Goal: Task Accomplishment & Management: Use online tool/utility

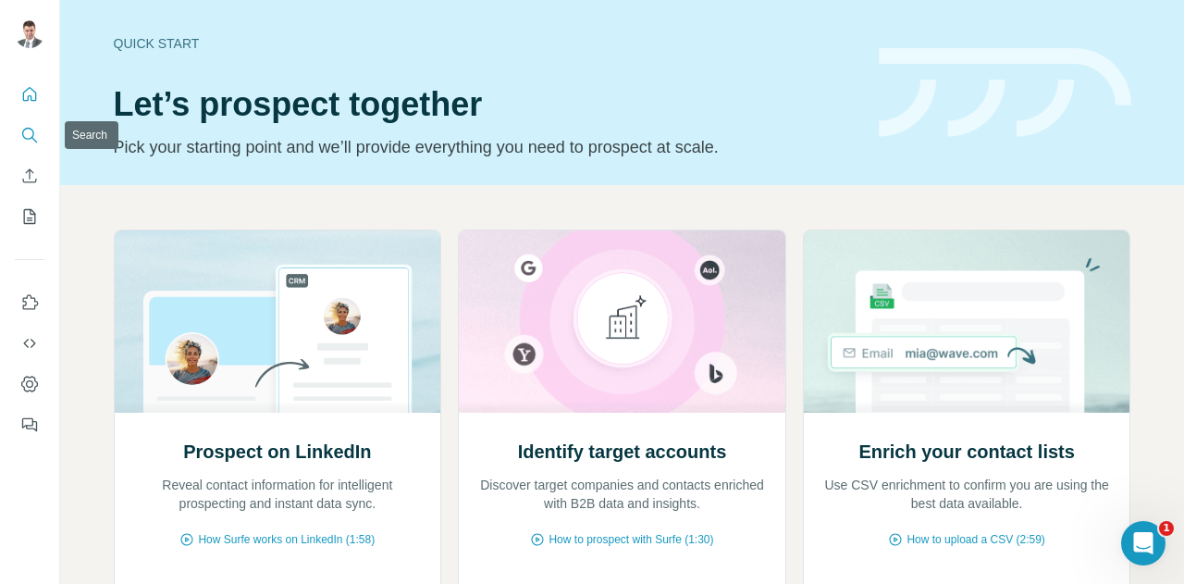
click at [30, 130] on icon "Search" at bounding box center [29, 135] width 18 height 18
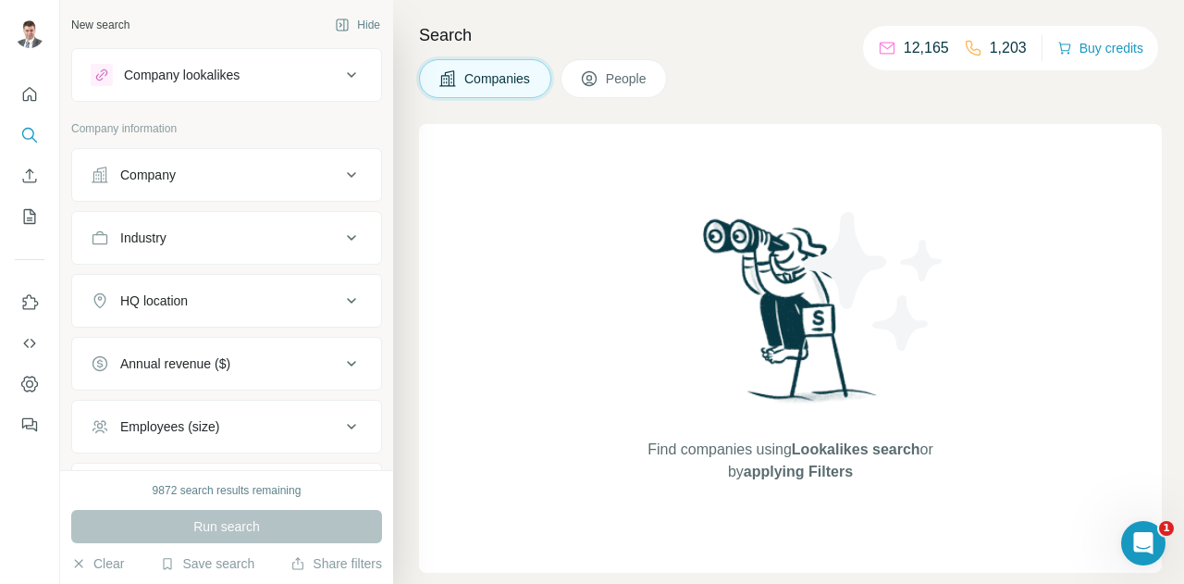
click at [274, 170] on div "Company" at bounding box center [216, 175] width 250 height 18
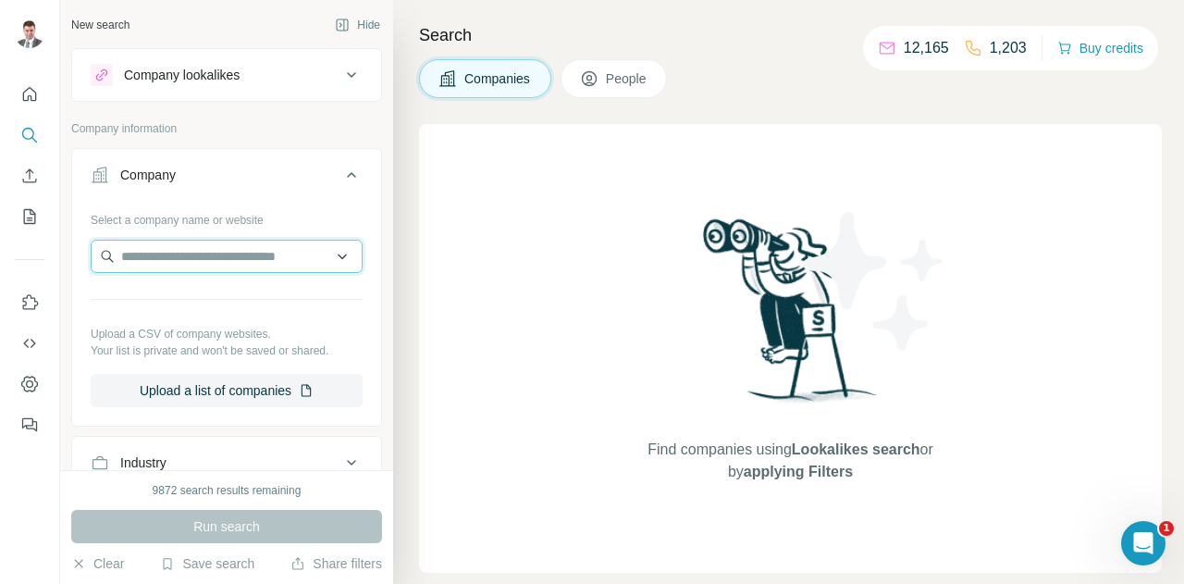
click at [247, 260] on input "text" at bounding box center [227, 256] width 272 height 33
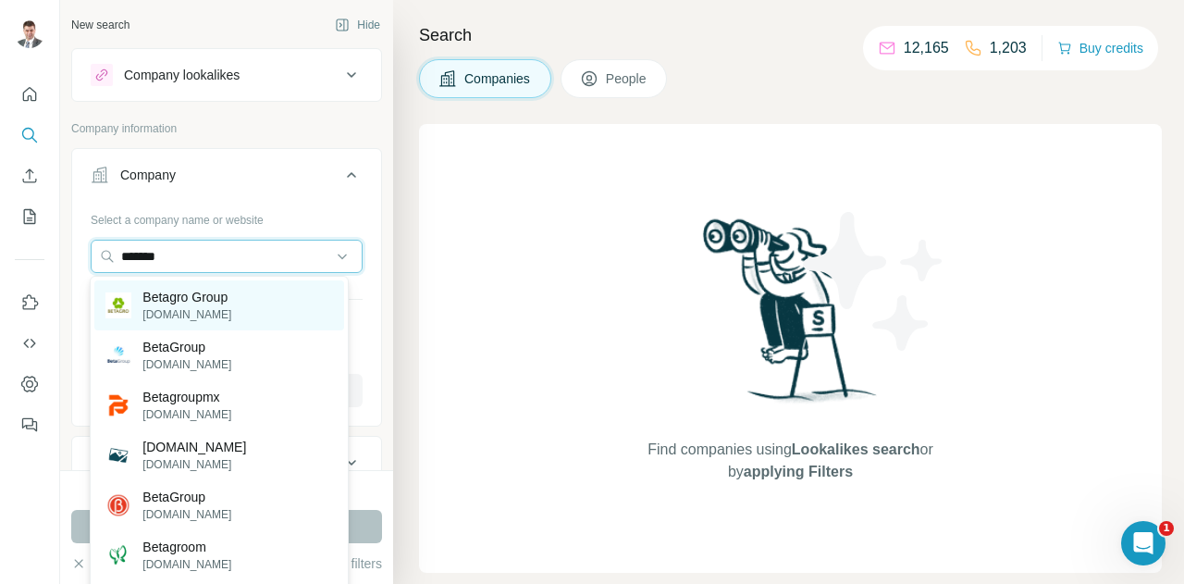
type input "*******"
click at [218, 296] on p "Betagro Group" at bounding box center [186, 297] width 89 height 18
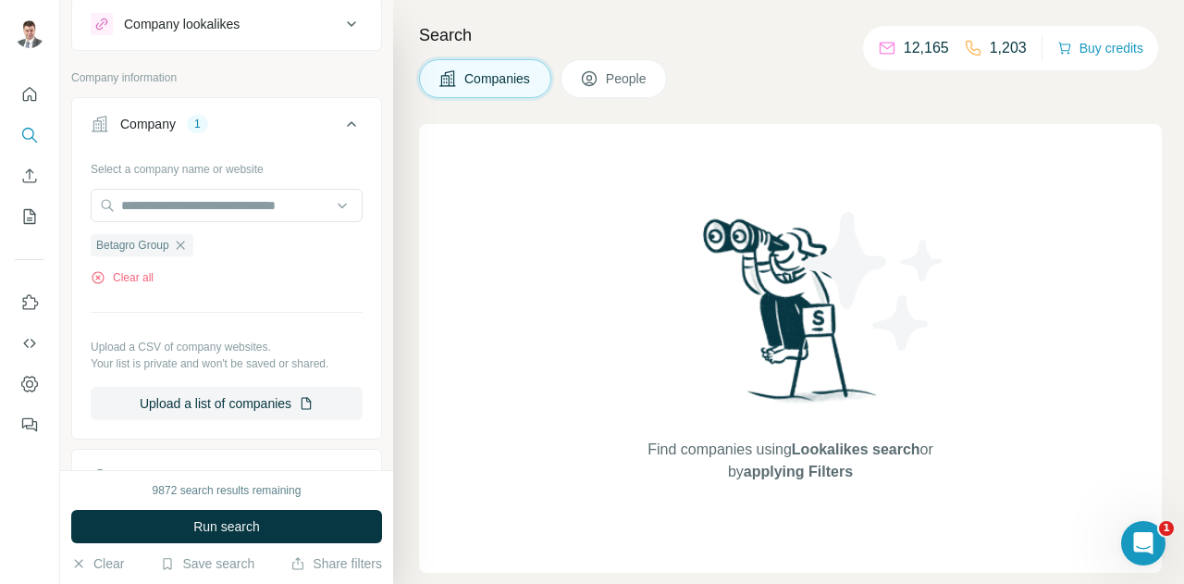
scroll to position [185, 0]
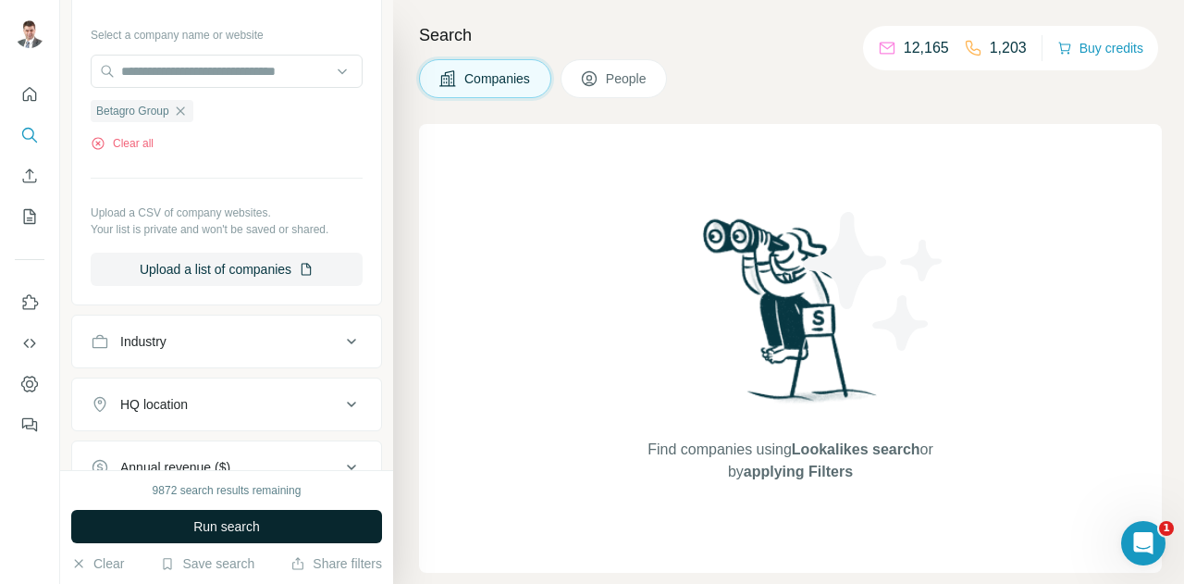
click at [248, 524] on span "Run search" at bounding box center [226, 526] width 67 height 18
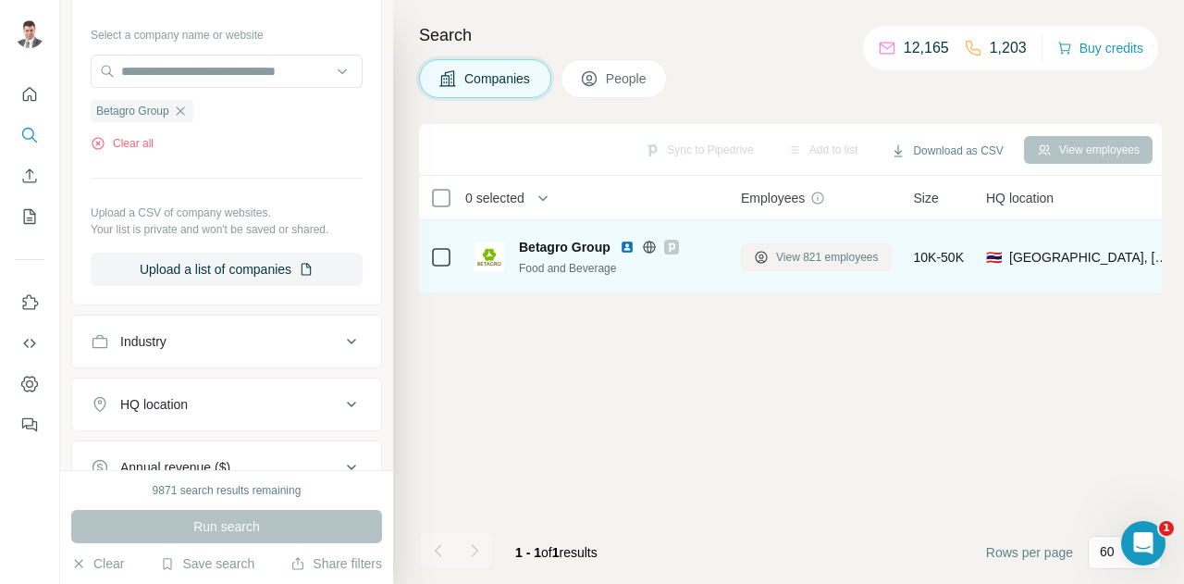
drag, startPoint x: 836, startPoint y: 258, endPoint x: 817, endPoint y: 252, distance: 19.6
click at [817, 252] on span "View 821 employees" at bounding box center [827, 257] width 103 height 17
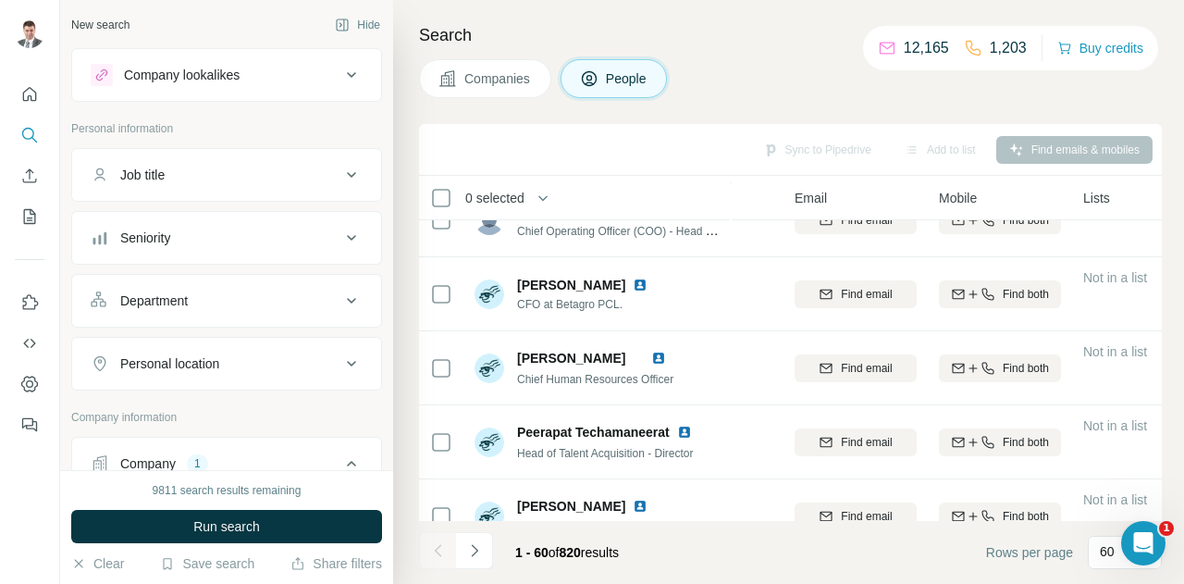
click at [485, 78] on span "Companies" at bounding box center [498, 78] width 68 height 18
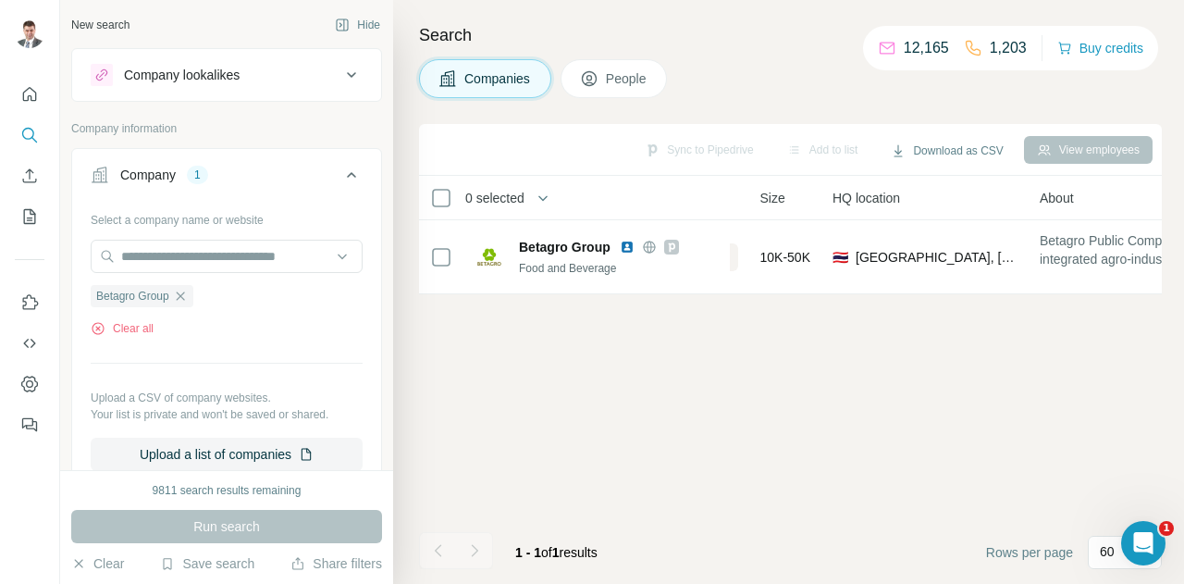
scroll to position [0, 154]
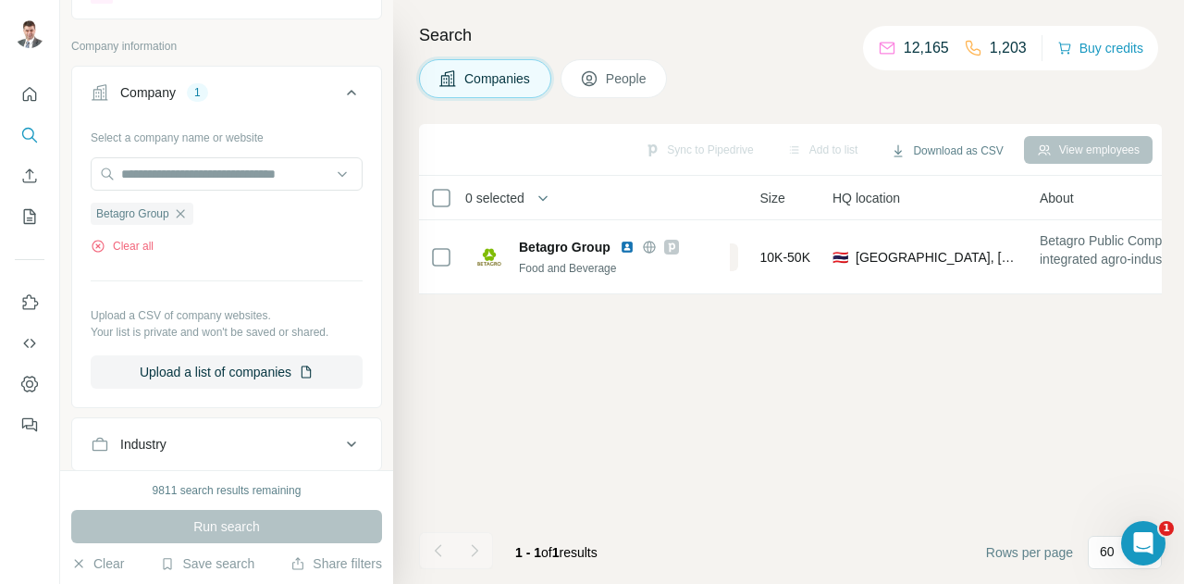
scroll to position [92, 0]
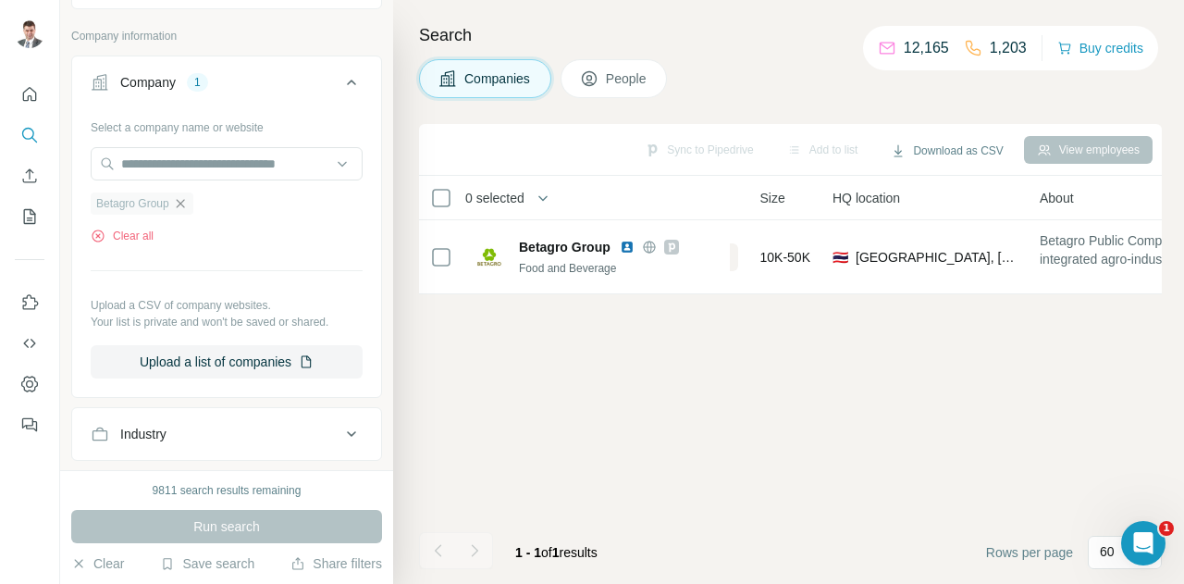
click at [183, 203] on icon "button" at bounding box center [180, 203] width 8 height 8
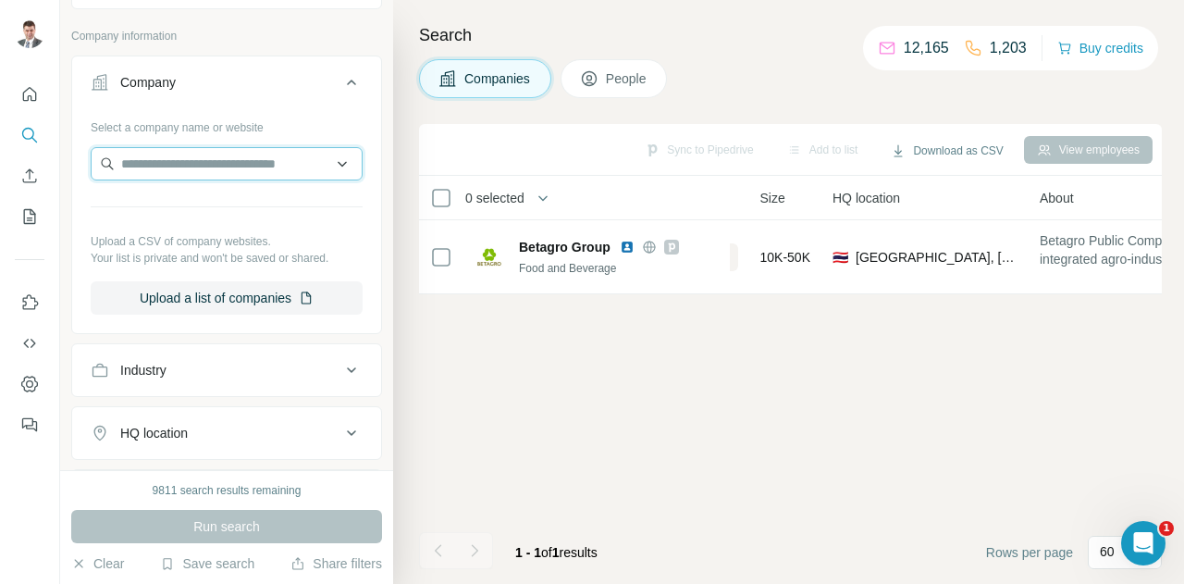
click at [201, 158] on input "text" at bounding box center [227, 163] width 272 height 33
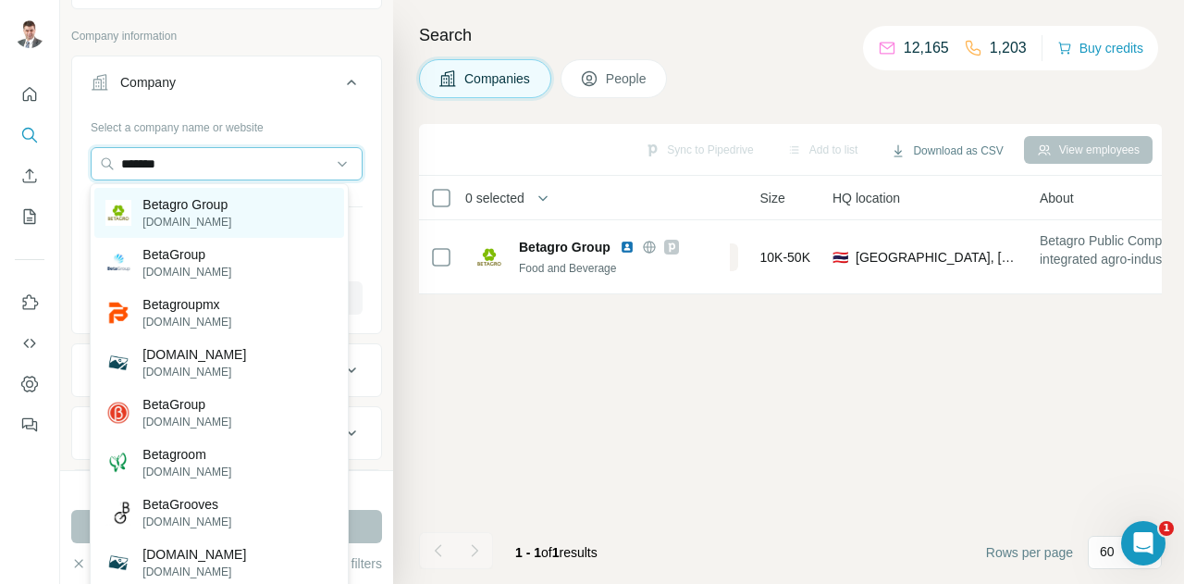
type input "*******"
click at [202, 201] on p "Betagro Group" at bounding box center [186, 204] width 89 height 18
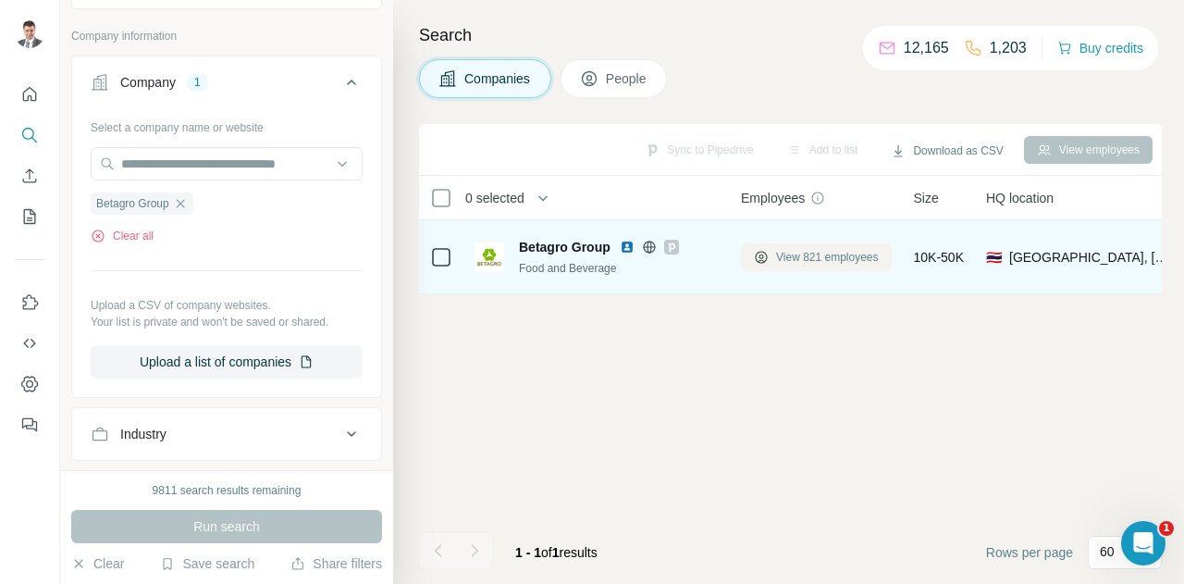
click at [842, 259] on span "View 821 employees" at bounding box center [827, 257] width 103 height 17
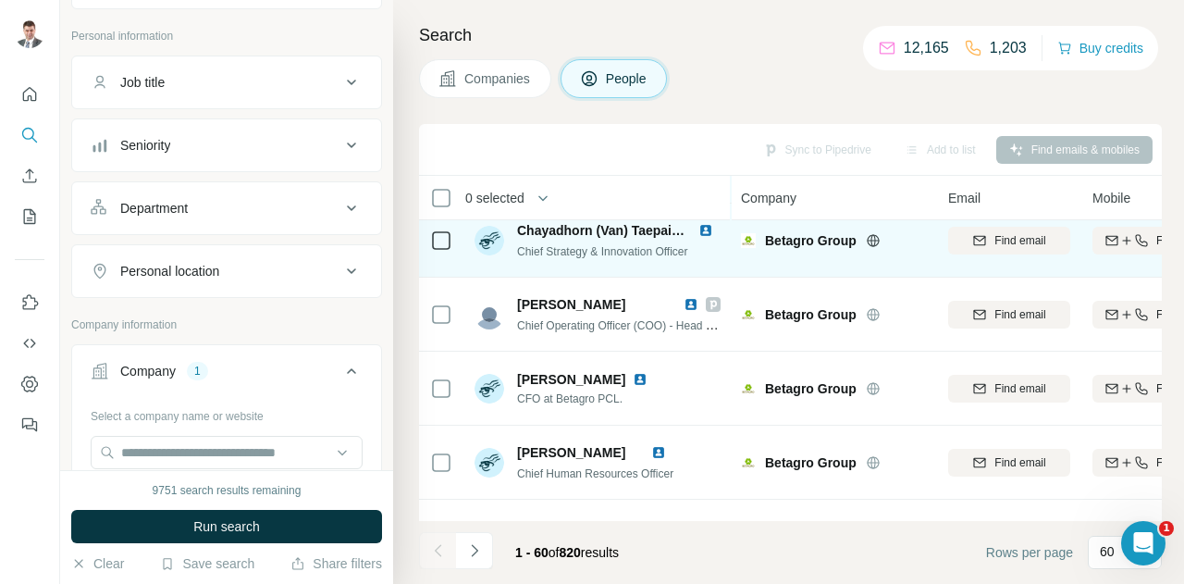
scroll to position [92, 0]
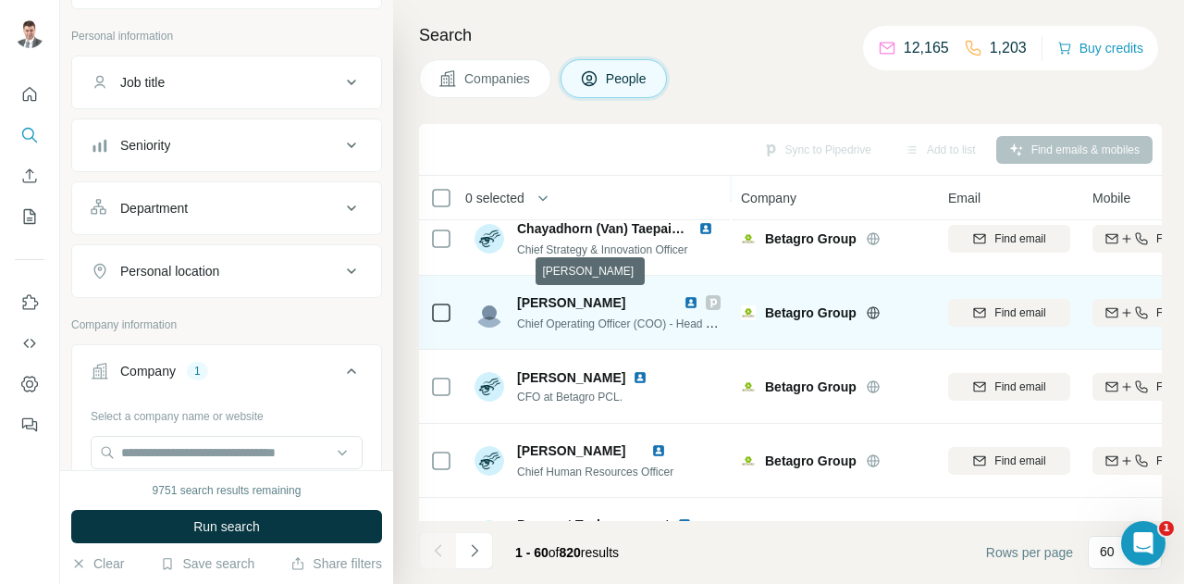
drag, startPoint x: 525, startPoint y: 301, endPoint x: 660, endPoint y: 295, distance: 135.1
click at [660, 295] on div "[PERSON_NAME]" at bounding box center [596, 302] width 159 height 18
click at [566, 298] on span "[PERSON_NAME]" at bounding box center [571, 302] width 108 height 15
drag, startPoint x: 518, startPoint y: 302, endPoint x: 649, endPoint y: 302, distance: 131.3
click at [649, 302] on div "[PERSON_NAME]" at bounding box center [596, 302] width 159 height 18
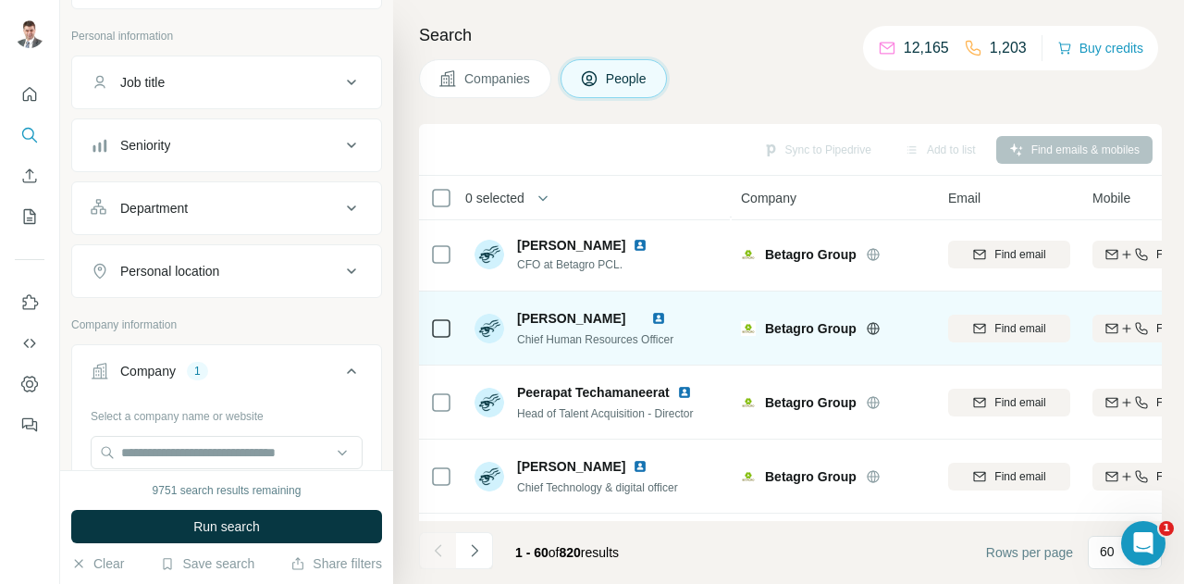
scroll to position [185, 0]
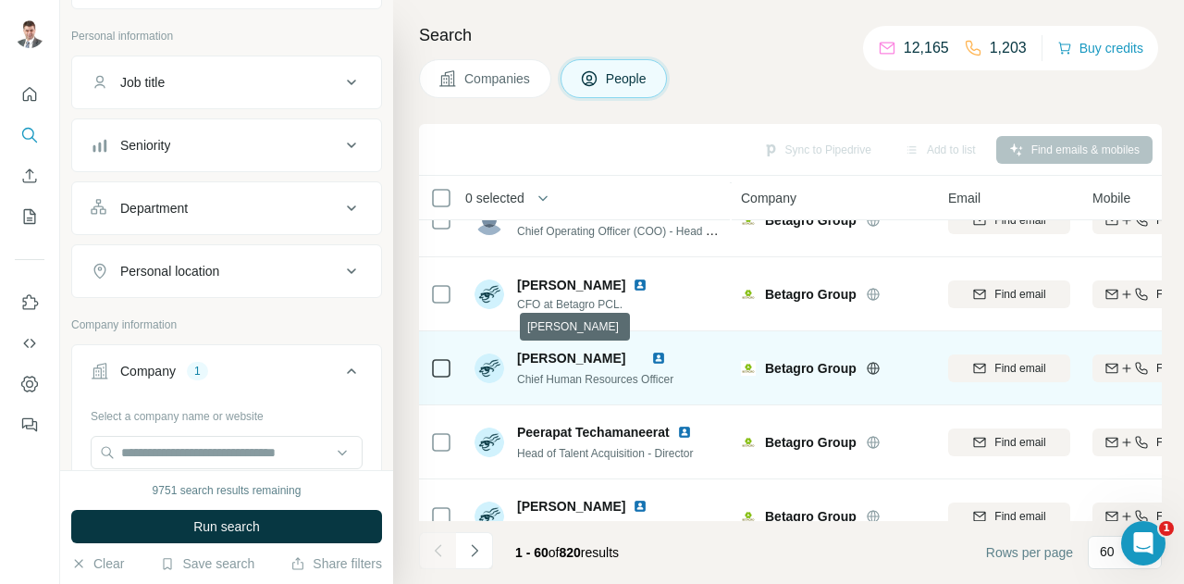
drag, startPoint x: 518, startPoint y: 358, endPoint x: 670, endPoint y: 350, distance: 151.8
click at [670, 350] on div "[PERSON_NAME]" at bounding box center [595, 358] width 156 height 18
click at [610, 354] on span "[PERSON_NAME]" at bounding box center [571, 357] width 108 height 15
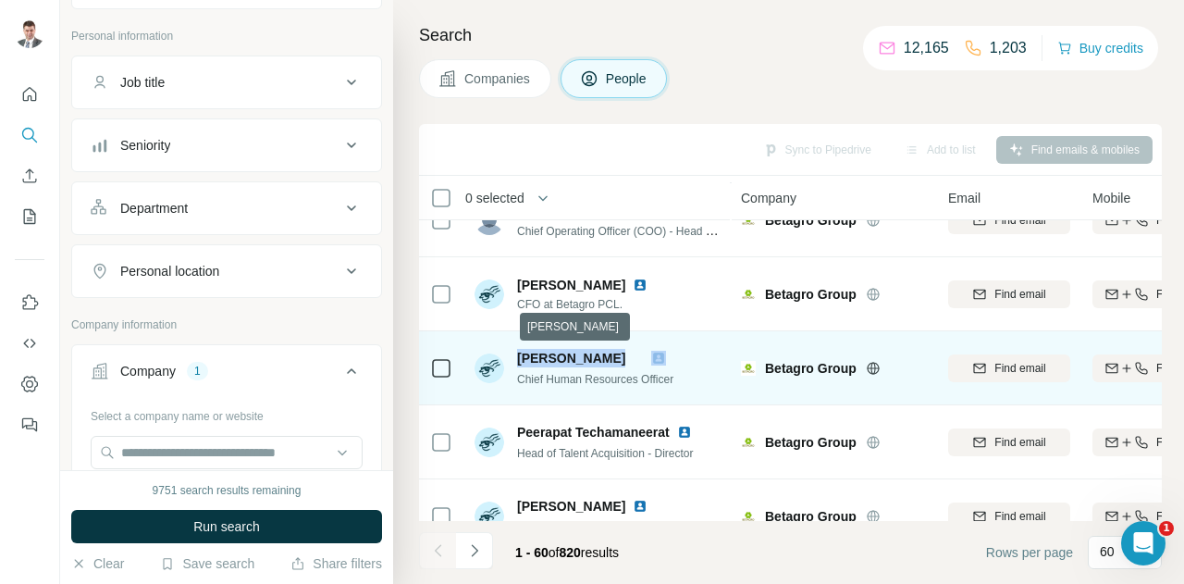
click at [592, 356] on span "[PERSON_NAME]" at bounding box center [571, 357] width 108 height 15
click at [597, 357] on span "[PERSON_NAME]" at bounding box center [571, 357] width 108 height 15
click at [583, 362] on span "[PERSON_NAME]" at bounding box center [571, 357] width 108 height 15
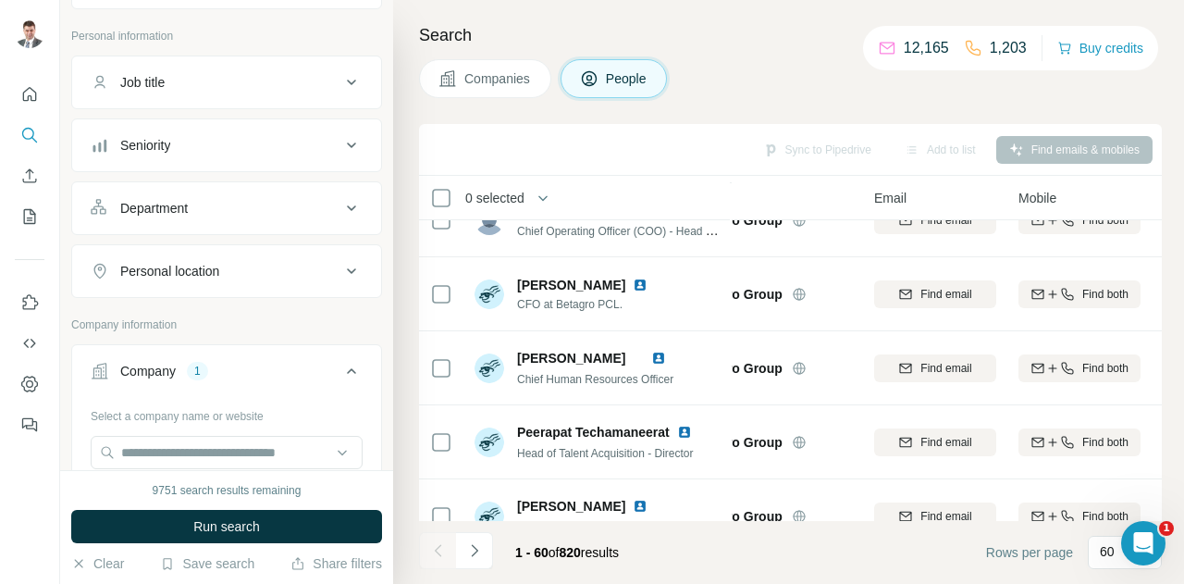
scroll to position [185, 82]
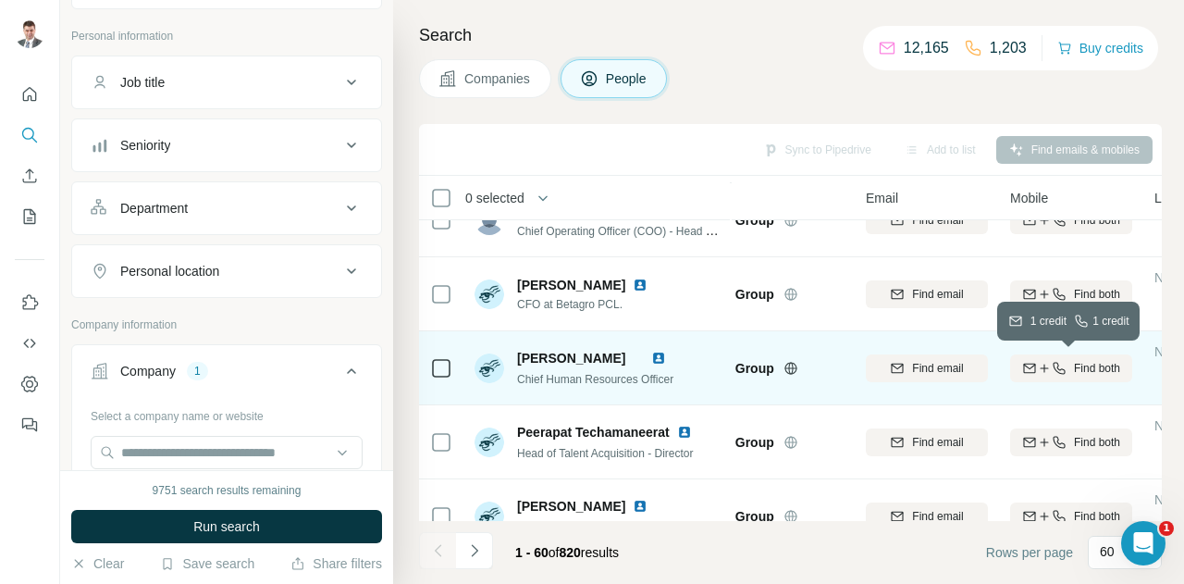
click at [1085, 370] on span "Find both" at bounding box center [1097, 368] width 46 height 17
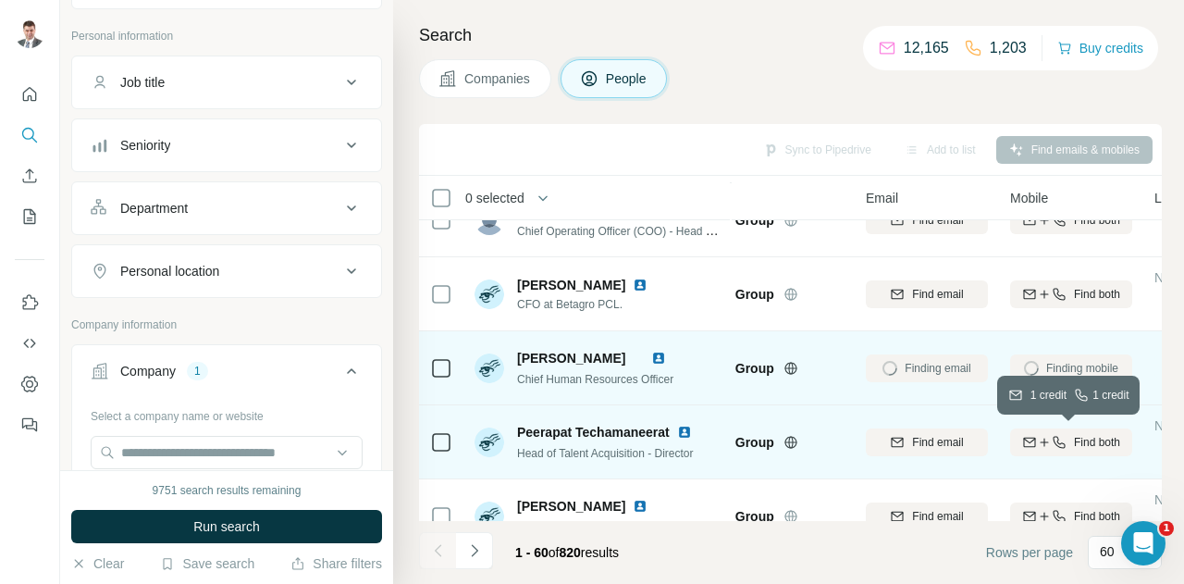
click at [1091, 437] on span "Find both" at bounding box center [1097, 442] width 46 height 17
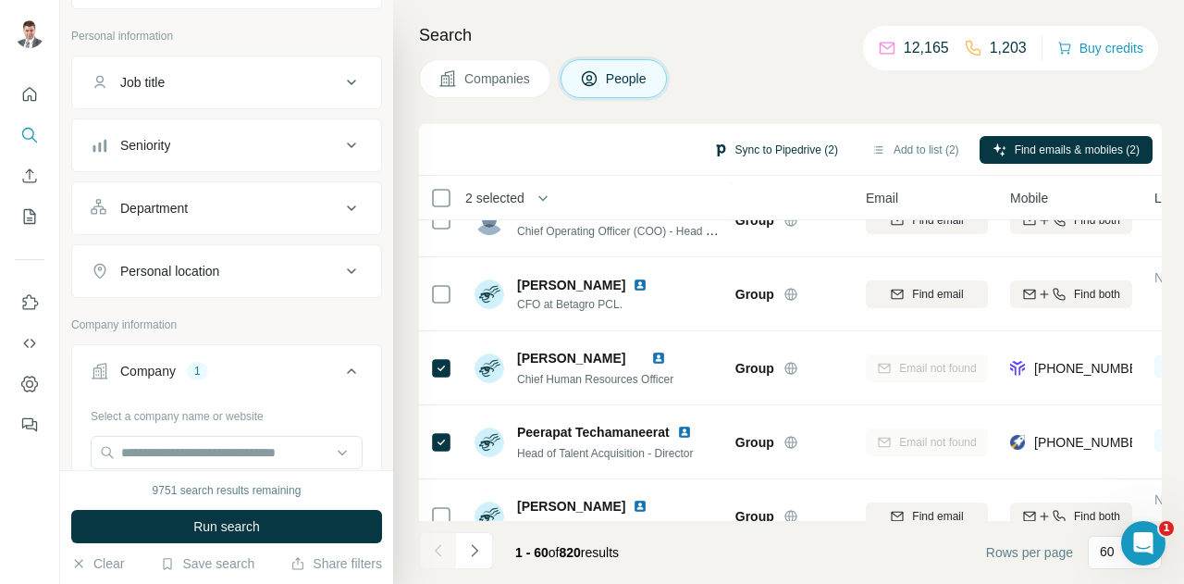
click at [773, 145] on button "Sync to Pipedrive (2)" at bounding box center [775, 150] width 151 height 28
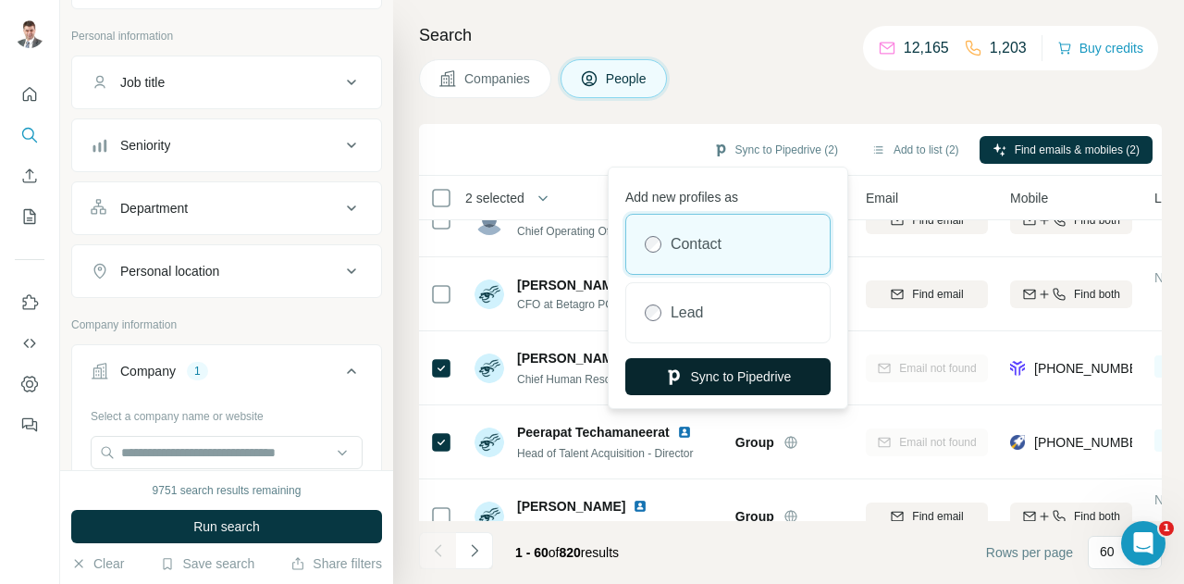
click at [750, 376] on button "Sync to Pipedrive" at bounding box center [727, 376] width 205 height 37
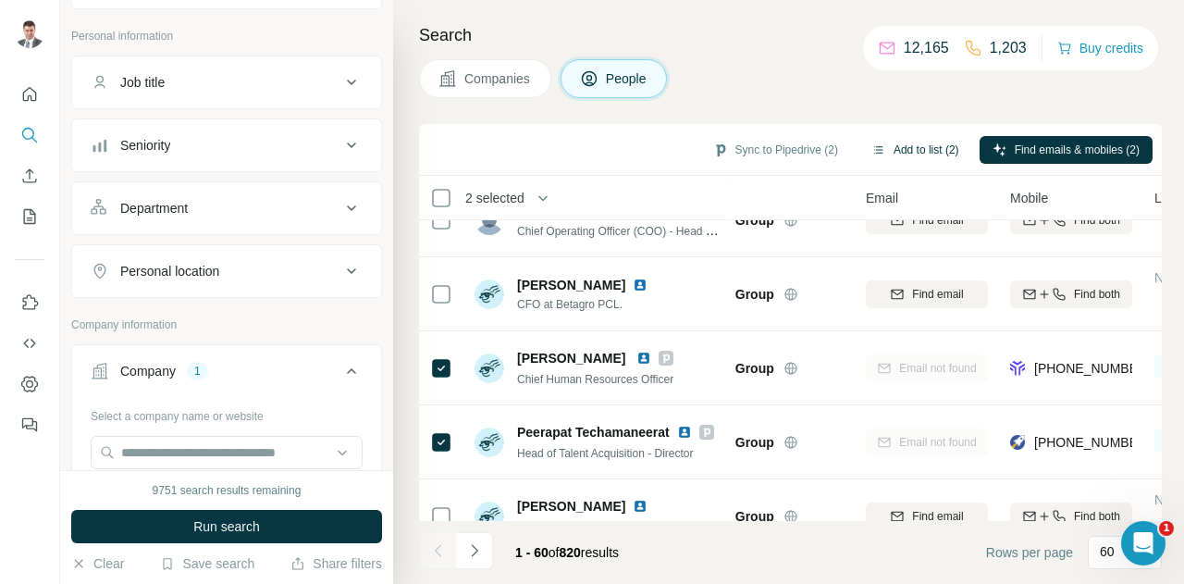
click at [926, 147] on button "Add to list (2)" at bounding box center [915, 150] width 114 height 28
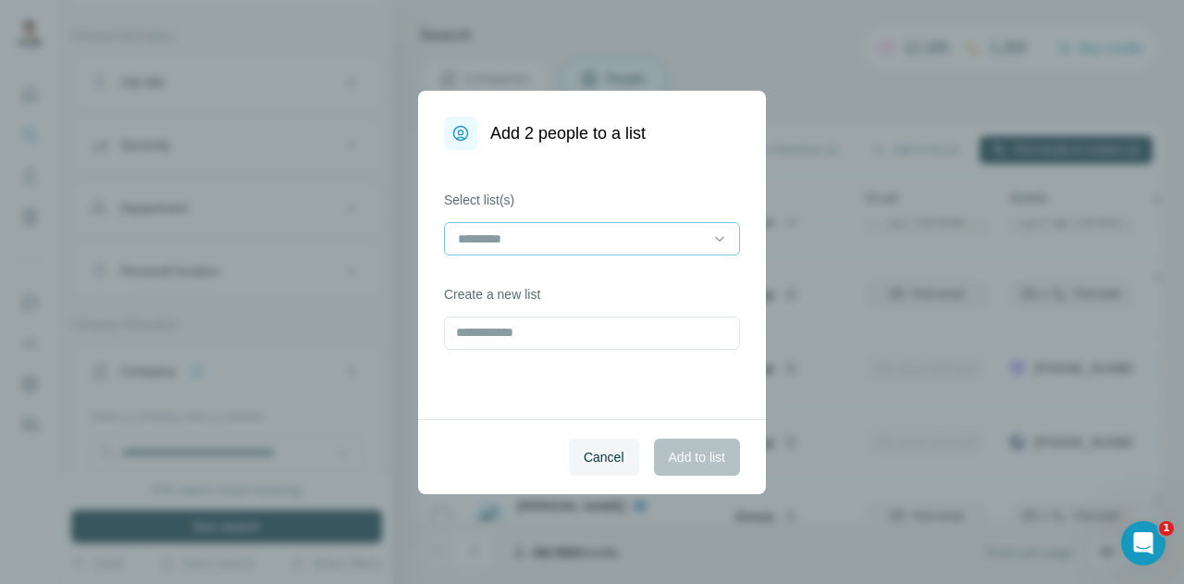
click at [695, 240] on input at bounding box center [581, 238] width 250 height 20
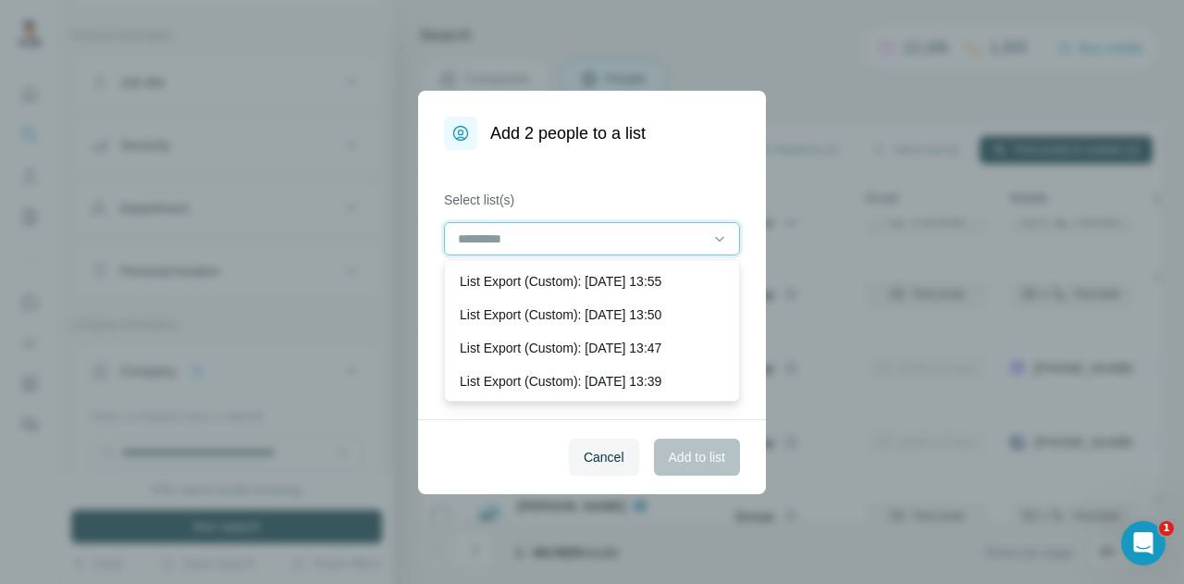
scroll to position [0, 0]
click at [535, 237] on input at bounding box center [581, 238] width 250 height 20
click at [613, 234] on input at bounding box center [581, 238] width 250 height 20
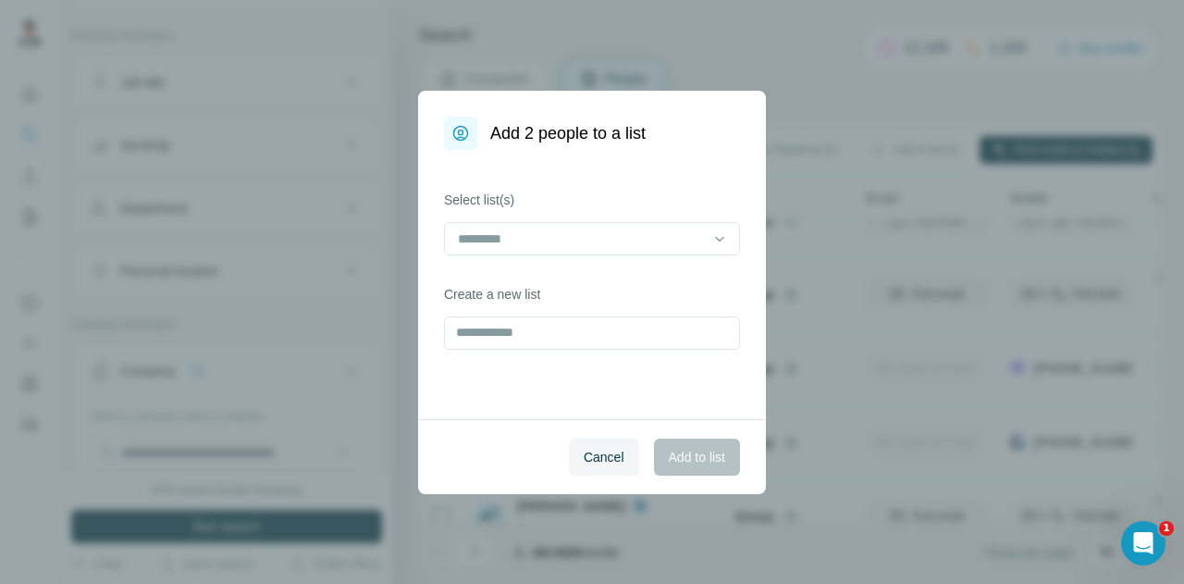
click at [683, 175] on div "Select list(s) Create a new list" at bounding box center [592, 284] width 348 height 269
click at [546, 330] on input "text" at bounding box center [592, 332] width 296 height 33
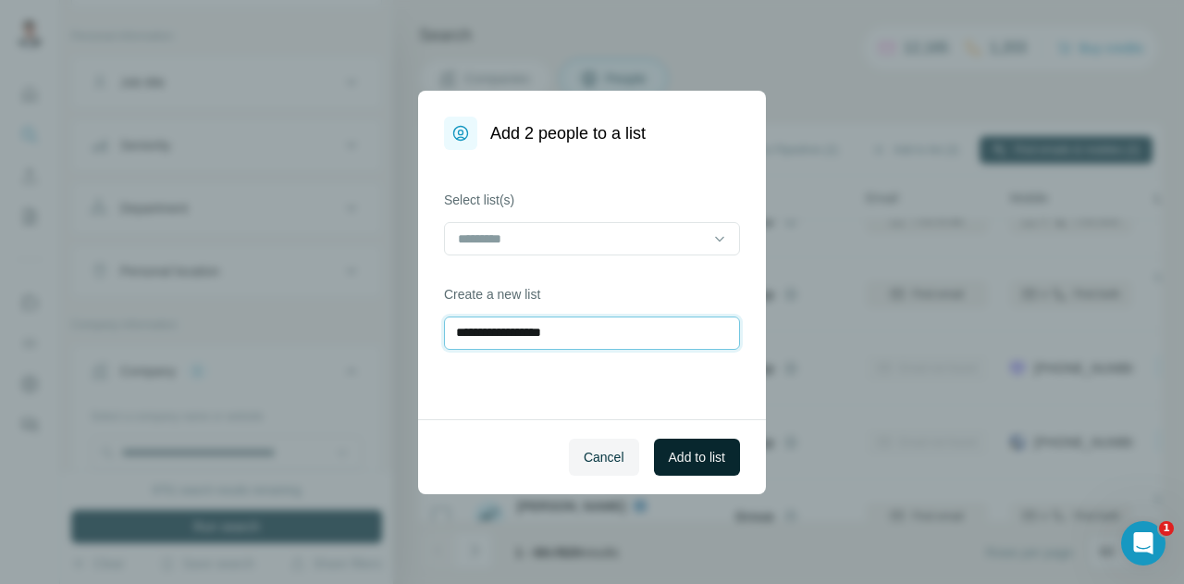
type input "**********"
click at [701, 458] on span "Add to list" at bounding box center [697, 457] width 56 height 18
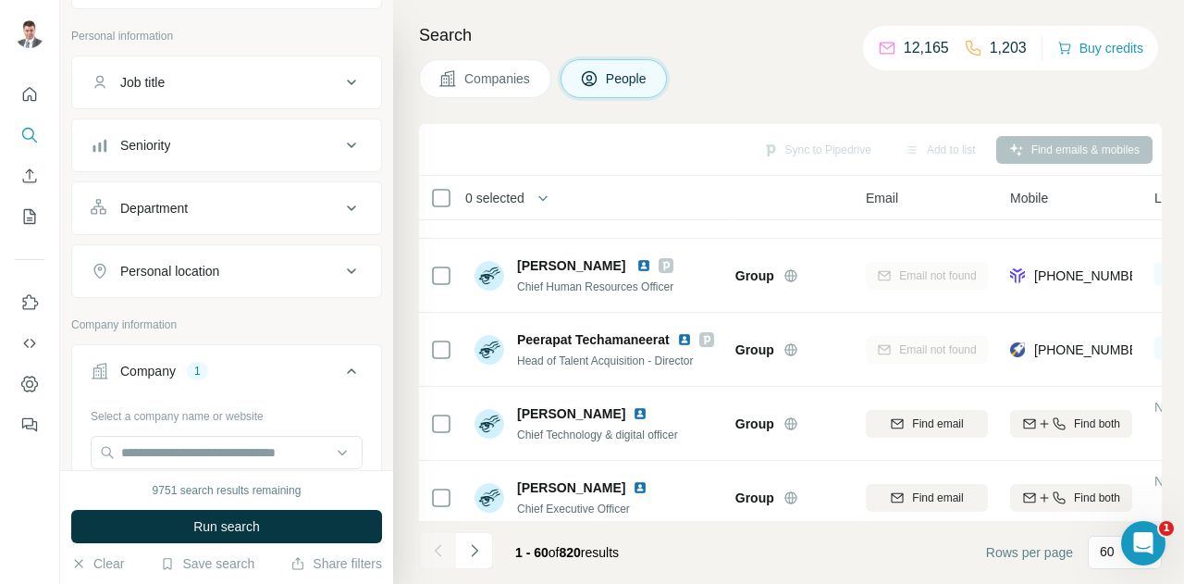
scroll to position [211, 82]
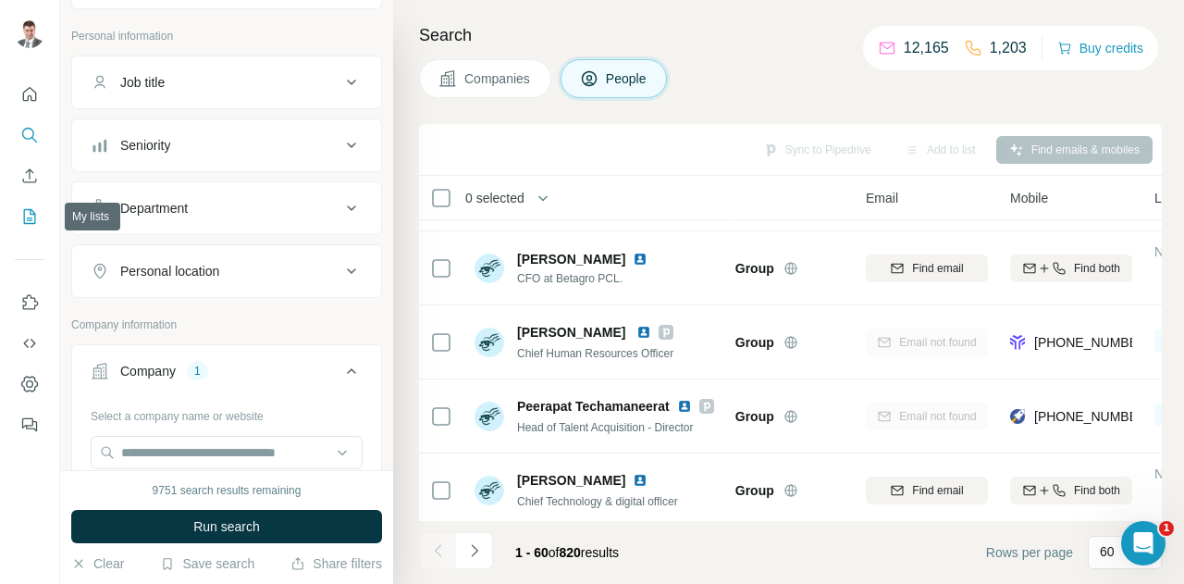
click at [27, 216] on icon "My lists" at bounding box center [29, 216] width 18 height 18
